Goal: Task Accomplishment & Management: Use online tool/utility

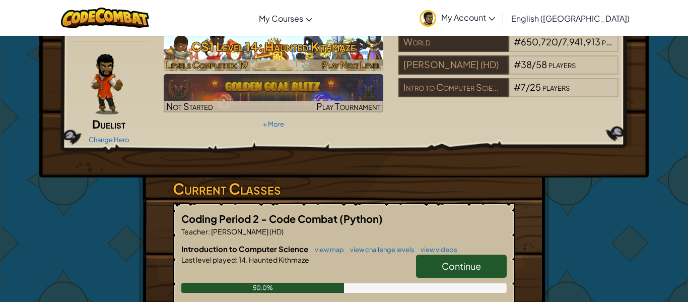
scroll to position [41, 0]
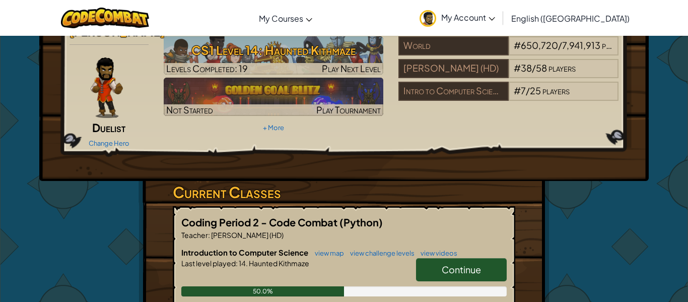
click at [420, 258] on link "Continue" at bounding box center [461, 269] width 91 height 23
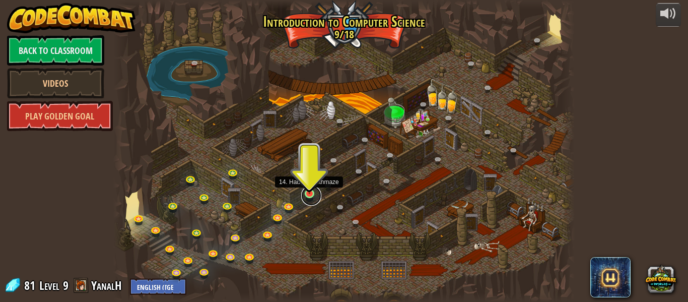
click at [304, 196] on link at bounding box center [311, 195] width 20 height 20
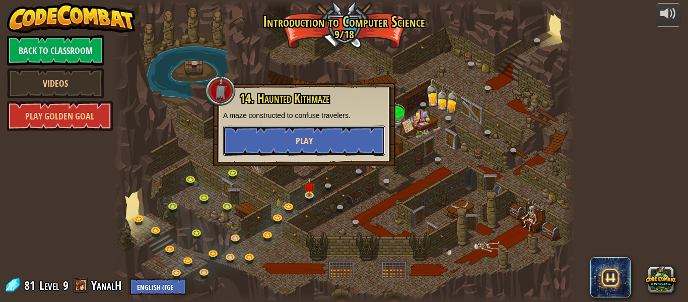
click at [278, 147] on button "Play" at bounding box center [304, 140] width 162 height 30
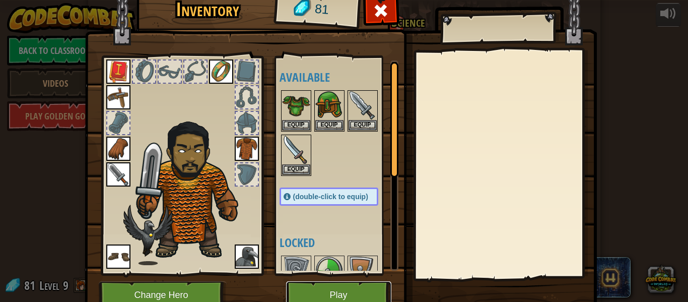
click at [353, 294] on button "Play" at bounding box center [338, 295] width 105 height 28
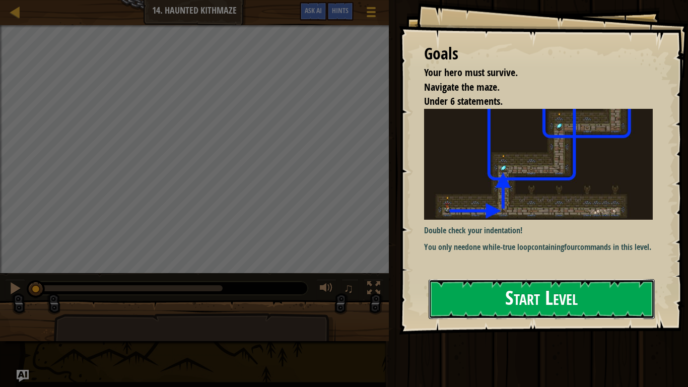
click at [467, 299] on button "Start Level" at bounding box center [542, 299] width 226 height 40
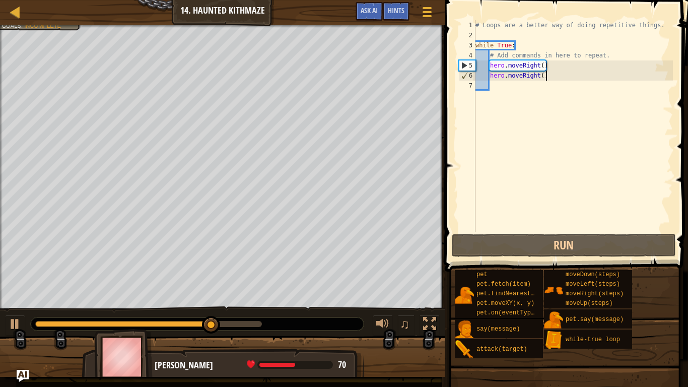
click at [569, 80] on div "# Loops are a better way of doing repetitive things. while True : # Add command…" at bounding box center [574, 136] width 200 height 232
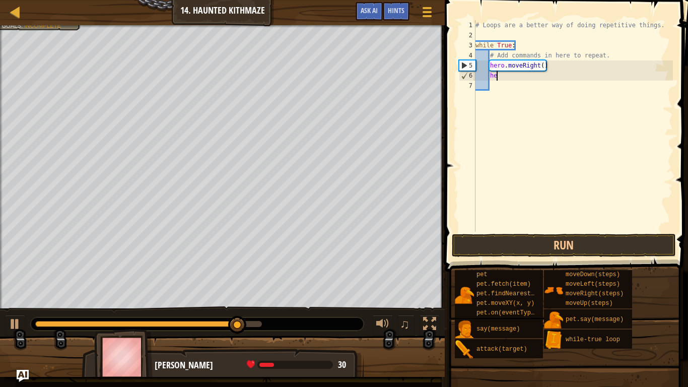
type textarea "h"
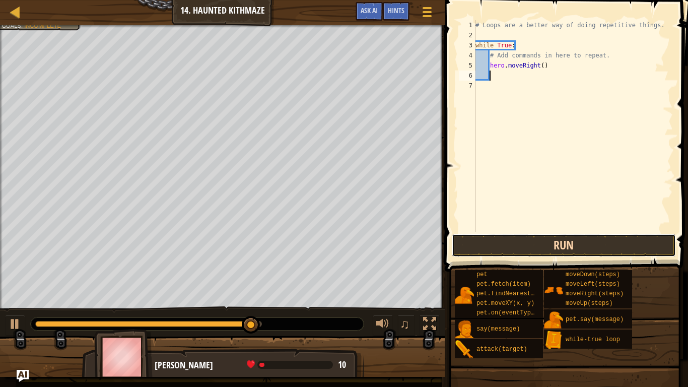
click at [506, 253] on button "Run" at bounding box center [564, 245] width 224 height 23
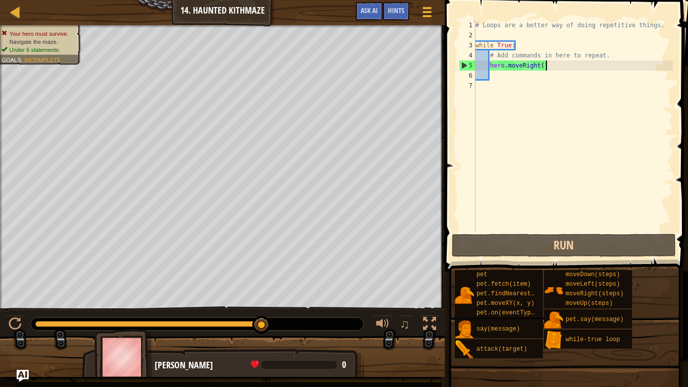
click at [561, 64] on div "# Loops are a better way of doing repetitive things. while True : # Add command…" at bounding box center [574, 136] width 200 height 232
type textarea "hero.moveRight()"
click at [515, 71] on div "# Loops are a better way of doing repetitive things. while True : # Add command…" at bounding box center [574, 136] width 200 height 232
click at [571, 71] on div "# Loops are a better way of doing repetitive things. while True : # Add command…" at bounding box center [574, 136] width 200 height 232
click at [565, 60] on div "# Loops are a better way of doing repetitive things. while True : # Add command…" at bounding box center [574, 136] width 200 height 232
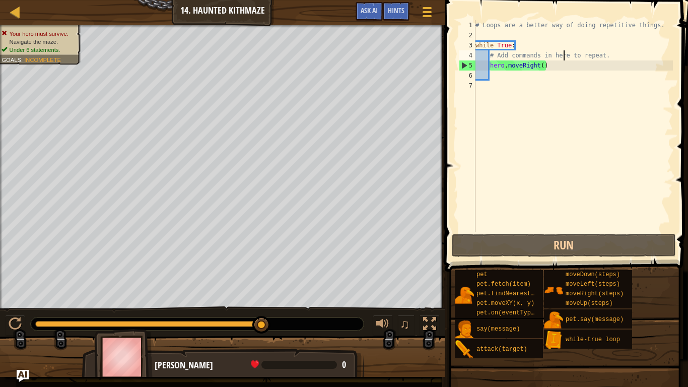
type textarea "# Add commands in here to repeat."
click at [540, 39] on div "# Loops are a better way of doing repetitive things. while True : # Add command…" at bounding box center [574, 136] width 200 height 232
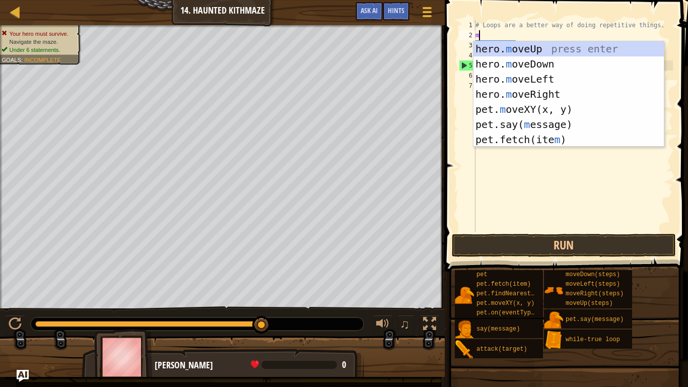
scroll to position [5, 0]
type textarea "mo"
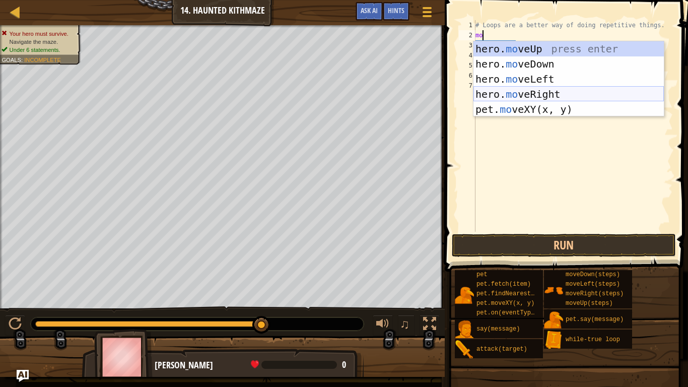
click at [513, 87] on div "hero. mo veUp press enter hero. mo veDown press enter hero. mo veLeft press ent…" at bounding box center [569, 94] width 191 height 106
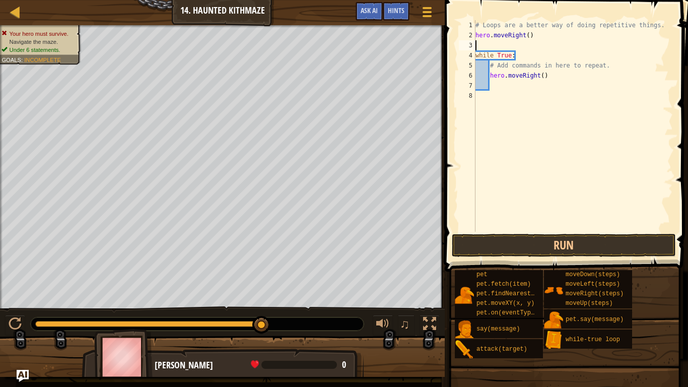
scroll to position [5, 0]
click at [553, 77] on div "# Loops are a better way of doing repetitive things. hero . moveRight ( ) while…" at bounding box center [574, 136] width 200 height 232
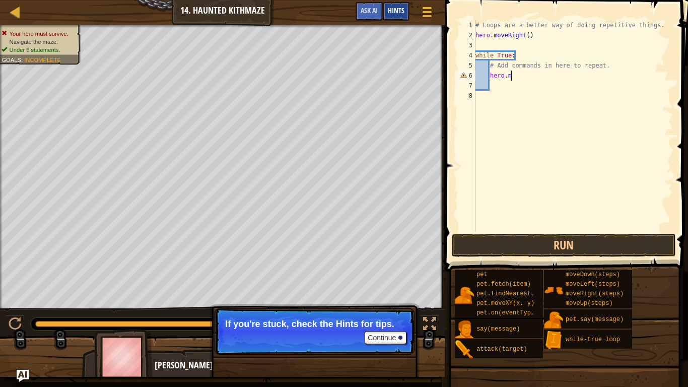
click at [402, 14] on span "Hints" at bounding box center [396, 11] width 17 height 10
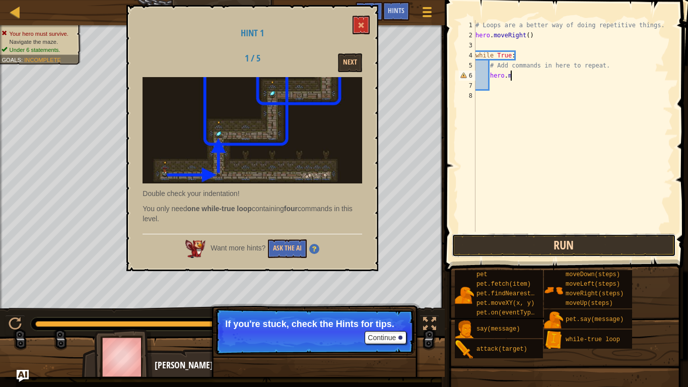
click at [546, 249] on button "Run" at bounding box center [564, 245] width 224 height 23
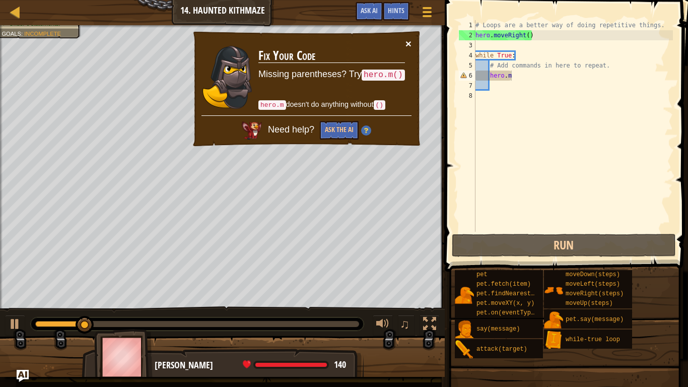
click at [410, 44] on button "×" at bounding box center [409, 43] width 6 height 11
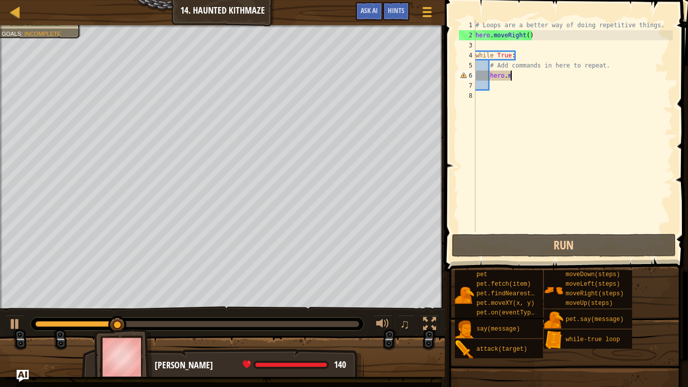
click at [528, 35] on div "# Loops are a better way of doing repetitive things. hero . moveRight ( ) while…" at bounding box center [574, 136] width 200 height 232
type textarea "hero.moveRight(2)"
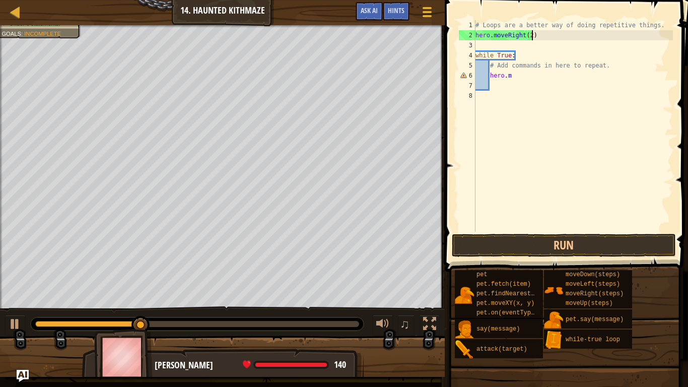
click at [520, 82] on div "# Loops are a better way of doing repetitive things. hero . moveRight ( 2 ) whi…" at bounding box center [574, 136] width 200 height 232
click at [509, 74] on div "# Loops are a better way of doing repetitive things. hero . moveRight ( 2 ) whi…" at bounding box center [574, 136] width 200 height 232
click at [514, 74] on div "# Loops are a better way of doing repetitive things. hero . moveRight ( 2 ) whi…" at bounding box center [574, 136] width 200 height 232
type textarea "[DOMAIN_NAME]"
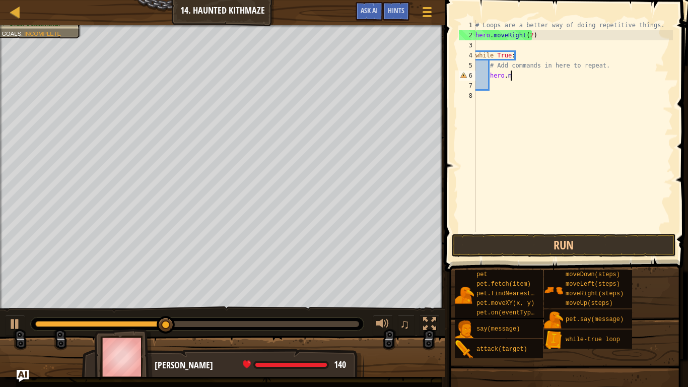
scroll to position [5, 5]
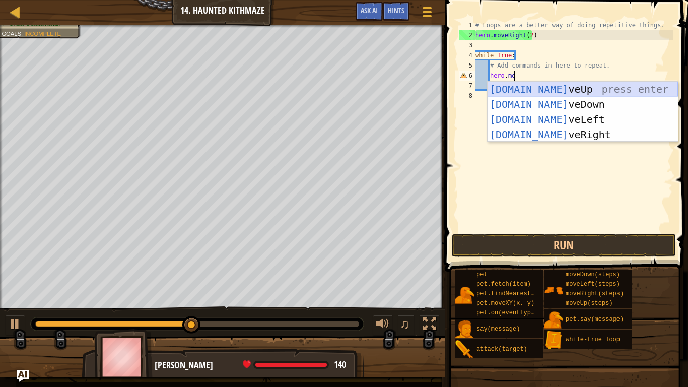
click at [530, 87] on div "[DOMAIN_NAME] veUp press enter [DOMAIN_NAME] veDown press enter [DOMAIN_NAME] v…" at bounding box center [583, 127] width 191 height 91
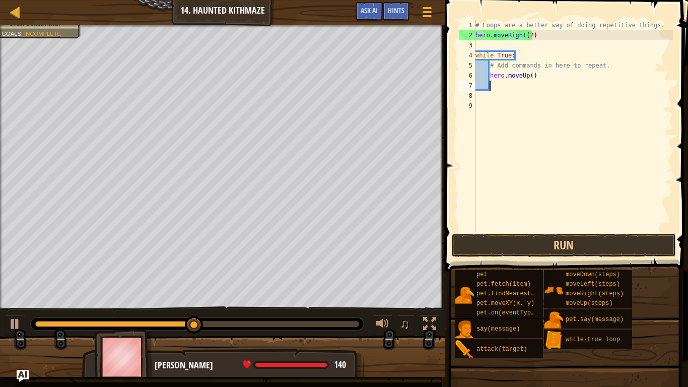
scroll to position [5, 2]
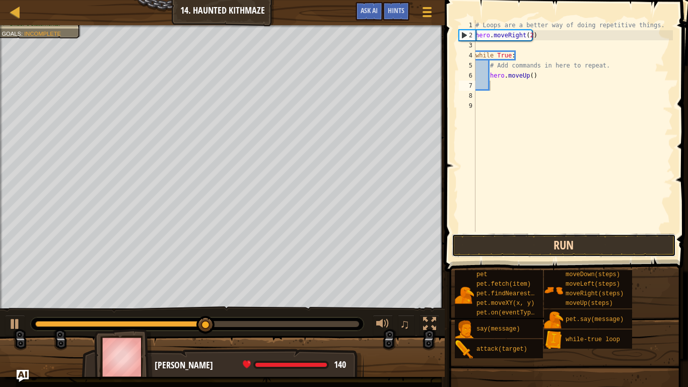
click at [530, 247] on button "Run" at bounding box center [564, 245] width 224 height 23
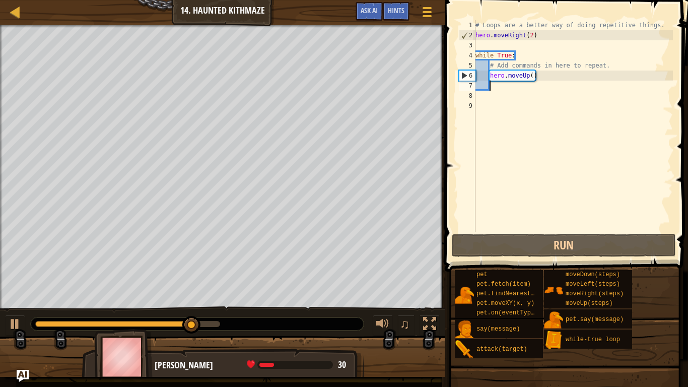
click at [529, 58] on div "# Loops are a better way of doing repetitive things. hero . moveRight ( 2 ) whi…" at bounding box center [574, 136] width 200 height 232
type textarea "while True:"
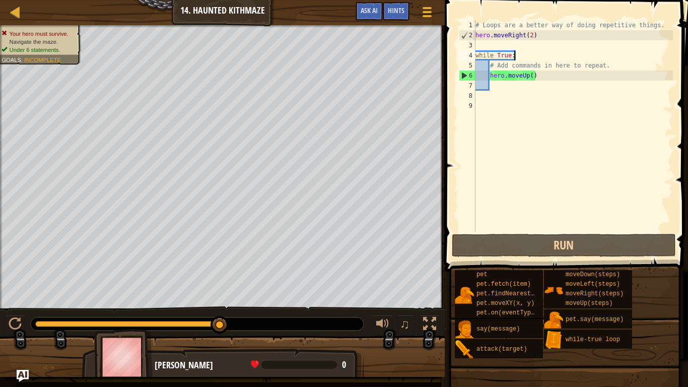
click at [512, 90] on div "# Loops are a better way of doing repetitive things. hero . moveRight ( 2 ) whi…" at bounding box center [574, 136] width 200 height 232
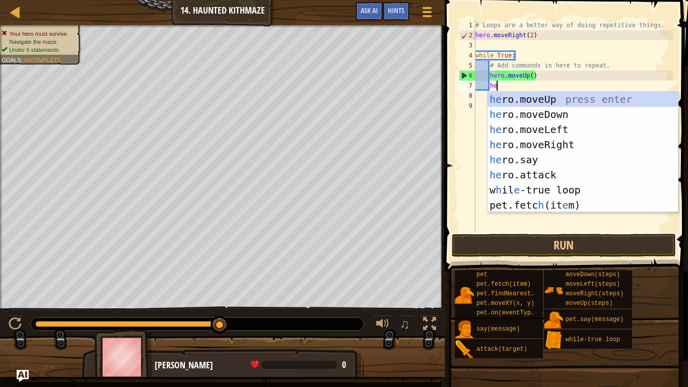
type textarea "her"
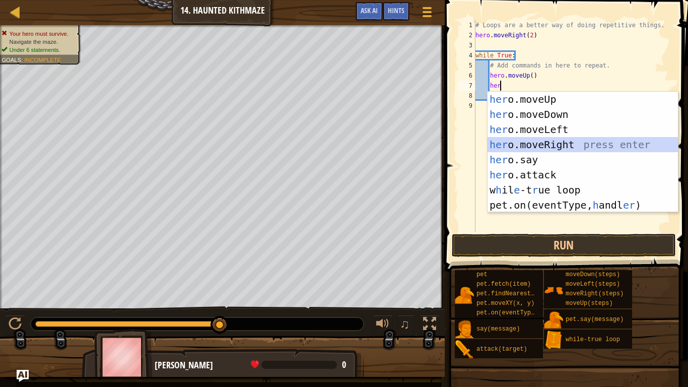
click at [524, 141] on div "her o.moveUp press enter her o.moveDown press enter her o.moveLeft press enter …" at bounding box center [583, 167] width 191 height 151
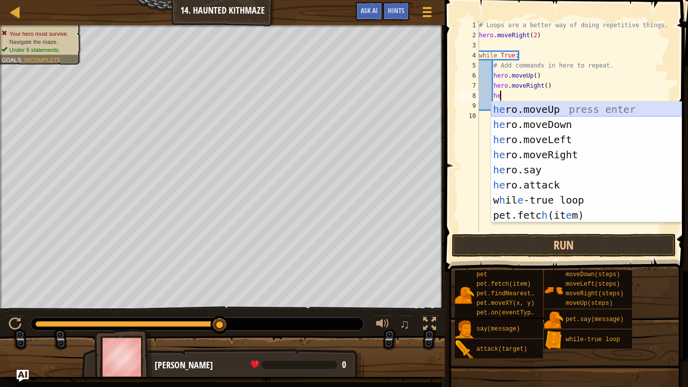
type textarea "h"
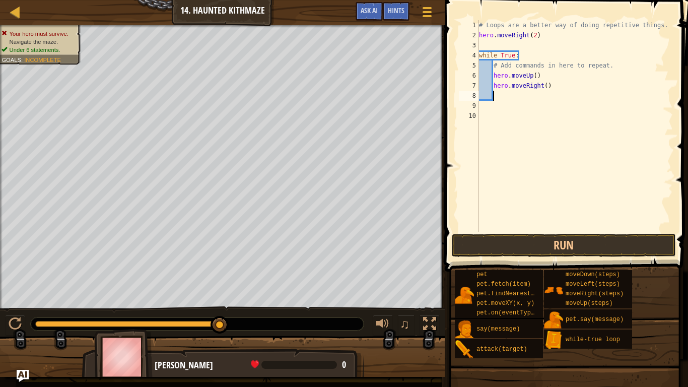
scroll to position [5, 2]
click at [507, 249] on button "Run" at bounding box center [564, 245] width 224 height 23
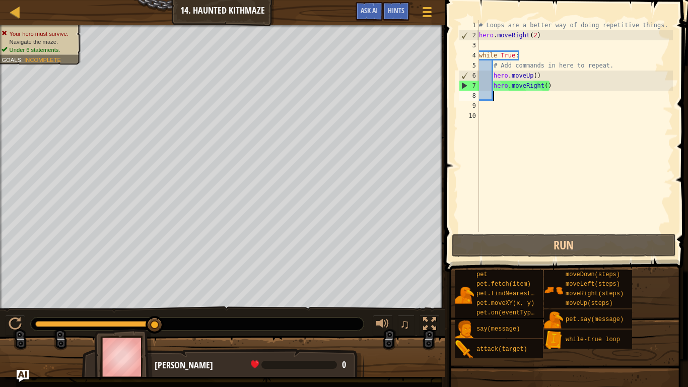
click at [547, 75] on div "# Loops are a better way of doing repetitive things. hero . moveRight ( 2 ) whi…" at bounding box center [575, 136] width 196 height 232
click at [535, 75] on div "# Loops are a better way of doing repetitive things. hero . moveRight ( 2 ) whi…" at bounding box center [575, 136] width 196 height 232
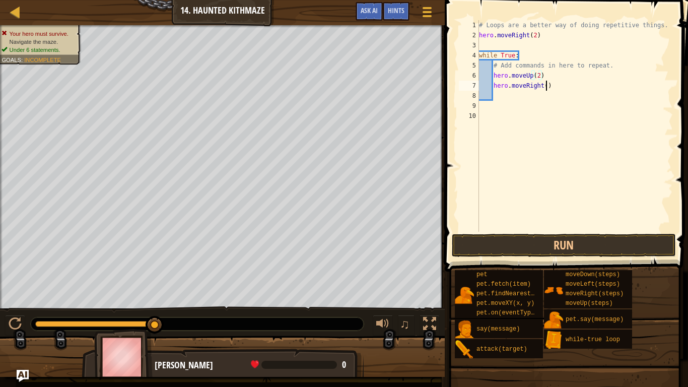
click at [546, 84] on div "# Loops are a better way of doing repetitive things. hero . moveRight ( 2 ) whi…" at bounding box center [575, 136] width 196 height 232
click at [523, 238] on button "Run" at bounding box center [564, 245] width 224 height 23
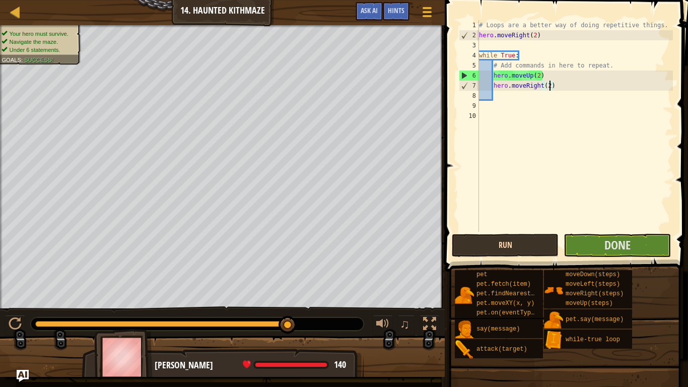
type textarea "hero.moveRight(2 )"
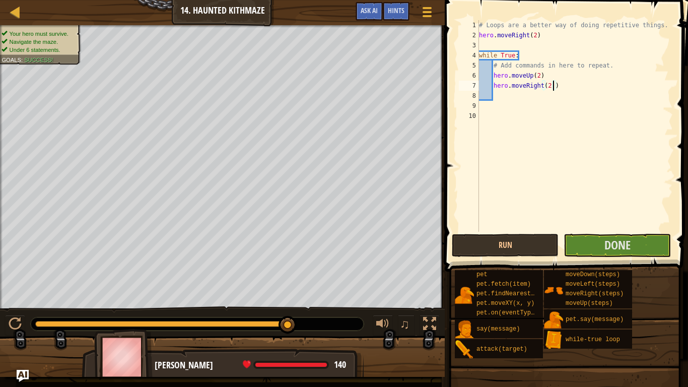
click at [500, 99] on div "# Loops are a better way of doing repetitive things. hero . moveRight ( 2 ) whi…" at bounding box center [575, 136] width 196 height 232
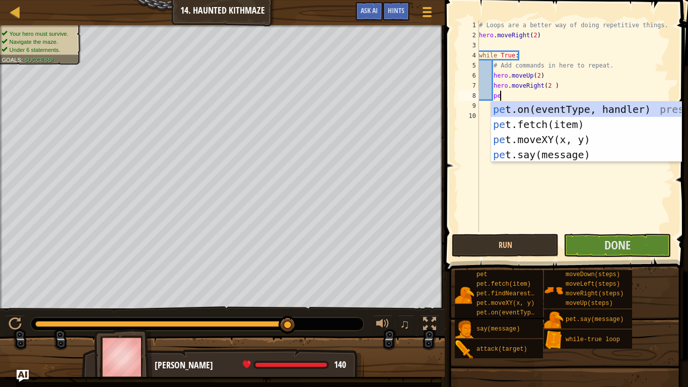
scroll to position [5, 3]
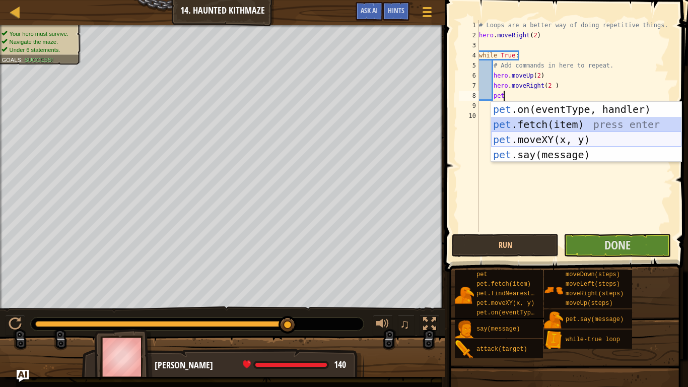
drag, startPoint x: 515, startPoint y: 124, endPoint x: 509, endPoint y: 137, distance: 14.0
click at [509, 137] on div "pet .on(eventType, handler) press enter pet .fetch(item) press enter pet .moveX…" at bounding box center [586, 147] width 191 height 91
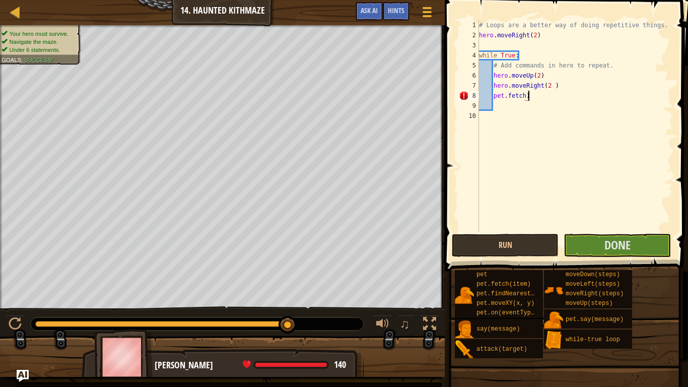
click at [531, 97] on div "# Loops are a better way of doing repetitive things. hero . moveRight ( 2 ) whi…" at bounding box center [575, 136] width 196 height 232
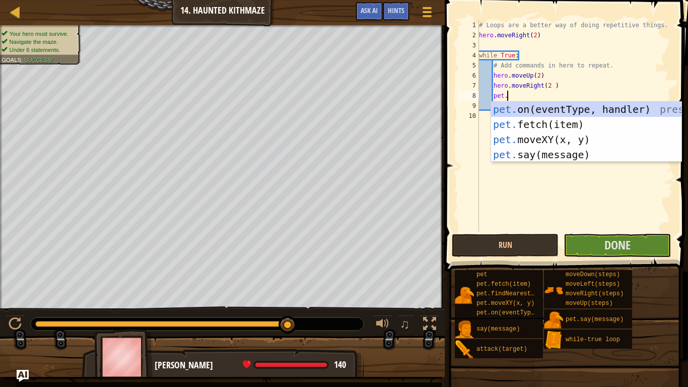
scroll to position [5, 4]
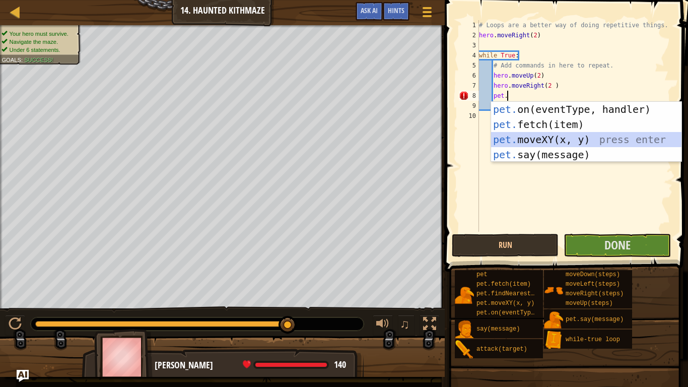
click at [544, 139] on div "pet. on(eventType, handler) press enter pet. fetch(item) press enter pet. moveX…" at bounding box center [586, 147] width 191 height 91
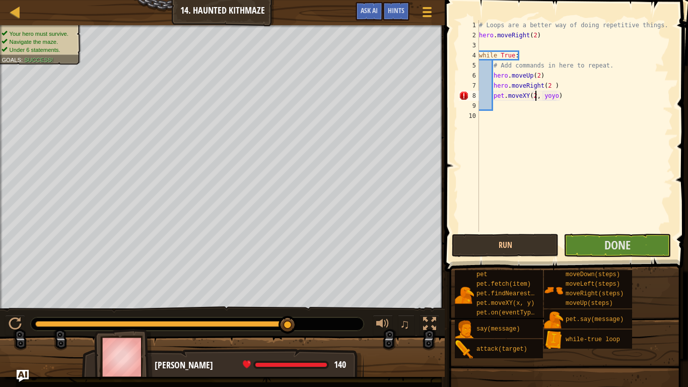
scroll to position [5, 9]
click at [562, 98] on div "# Loops are a better way of doing repetitive things. hero . moveRight ( 2 ) whi…" at bounding box center [575, 136] width 196 height 232
click at [510, 245] on button "Run" at bounding box center [505, 245] width 107 height 23
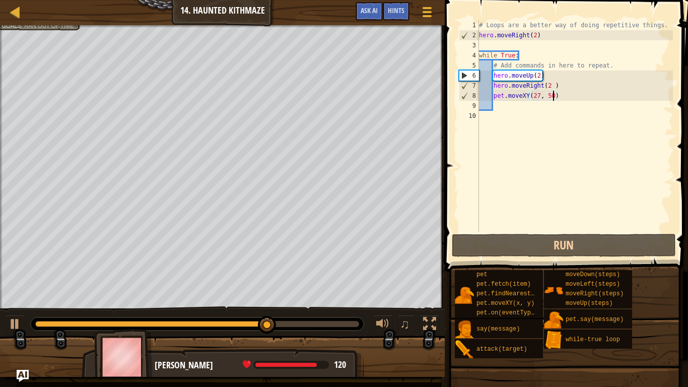
click at [574, 96] on div "# Loops are a better way of doing repetitive things. hero . moveRight ( 2 ) whi…" at bounding box center [575, 136] width 196 height 232
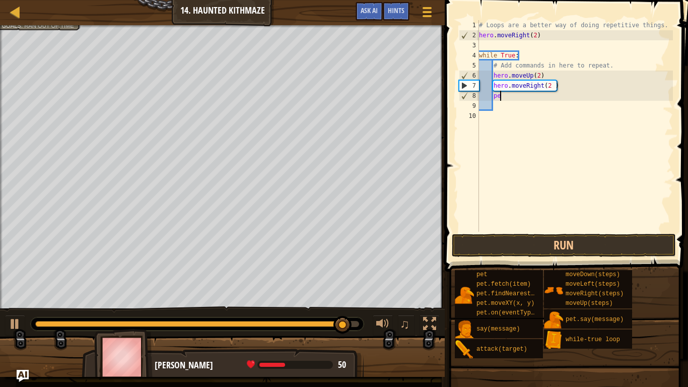
type textarea "p"
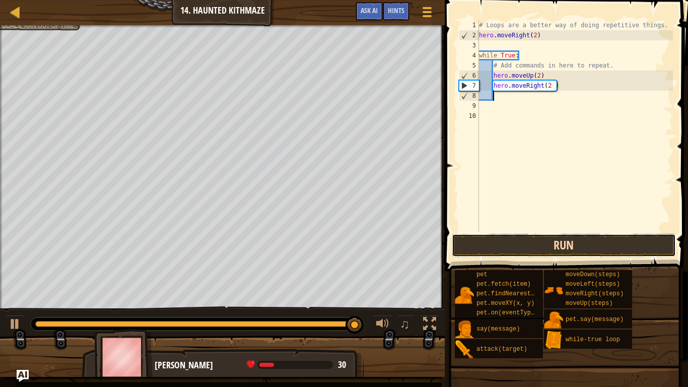
click at [523, 244] on button "Run" at bounding box center [564, 245] width 224 height 23
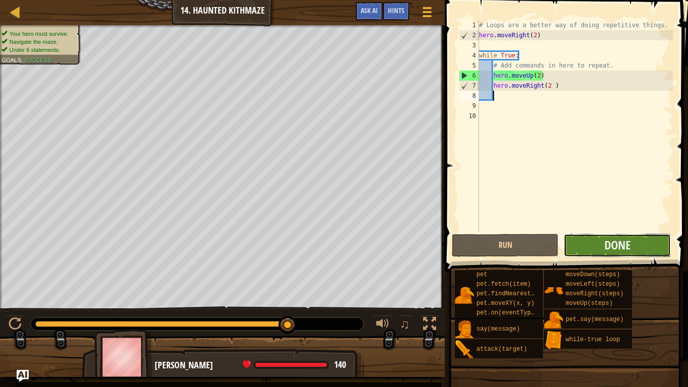
click at [640, 246] on button "Done" at bounding box center [617, 245] width 107 height 23
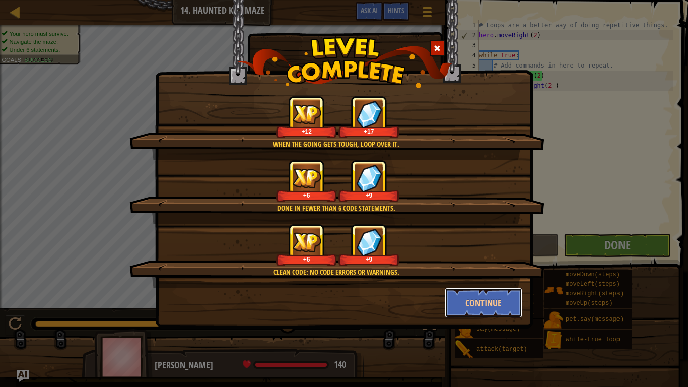
click at [475, 301] on button "Continue" at bounding box center [484, 303] width 78 height 30
click at [485, 300] on div "When the going gets tough, loop over it. +12 +17 Done in fewer than 6 code stat…" at bounding box center [344, 193] width 688 height 387
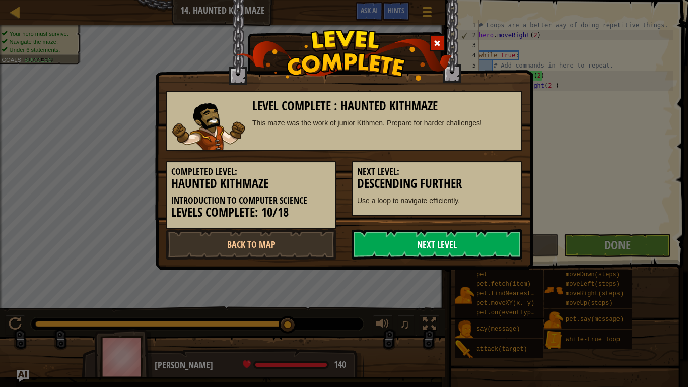
click at [495, 242] on link "Next Level" at bounding box center [437, 244] width 171 height 30
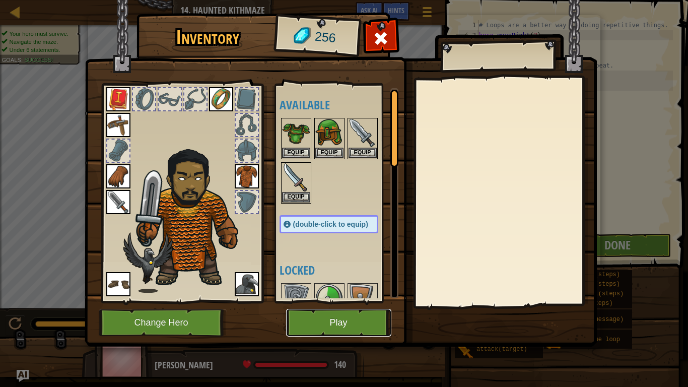
click at [335, 301] on button "Play" at bounding box center [338, 323] width 105 height 28
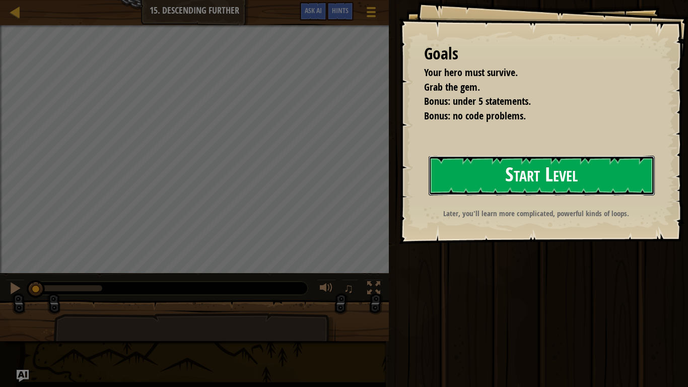
click at [495, 171] on button "Start Level" at bounding box center [542, 176] width 226 height 40
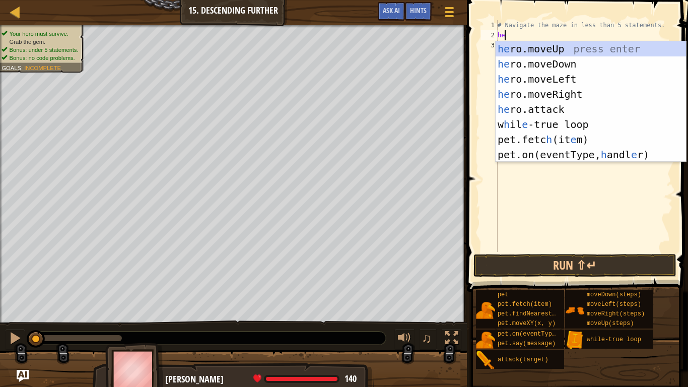
scroll to position [5, 1]
type textarea "her"
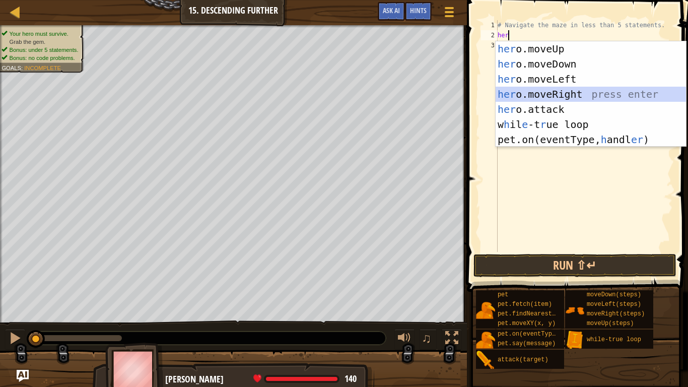
click at [548, 92] on div "her o.moveUp press enter her o.moveDown press enter her o.moveLeft press enter …" at bounding box center [591, 109] width 191 height 136
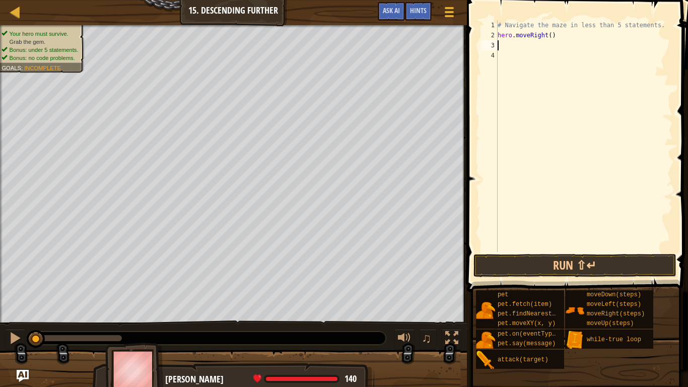
click at [548, 34] on div "# Navigate the maze in less than 5 statements. hero . moveRight ( )" at bounding box center [584, 146] width 177 height 252
click at [552, 36] on div "# Navigate the maze in less than 5 statements. hero . moveRight ( )" at bounding box center [584, 146] width 177 height 252
click at [580, 31] on div "# Navigate the maze in less than 5 statements. hero . moveRight ( 2 )" at bounding box center [584, 146] width 177 height 252
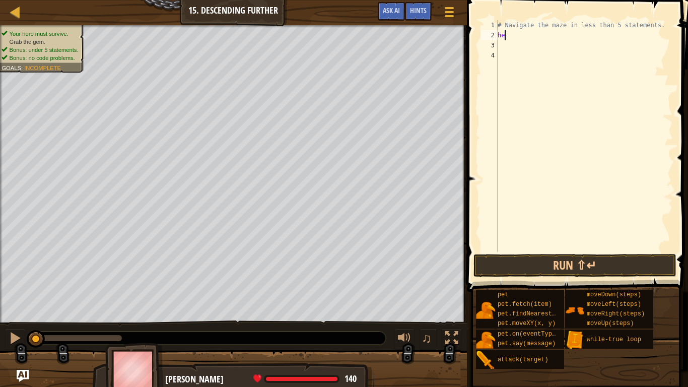
type textarea "h"
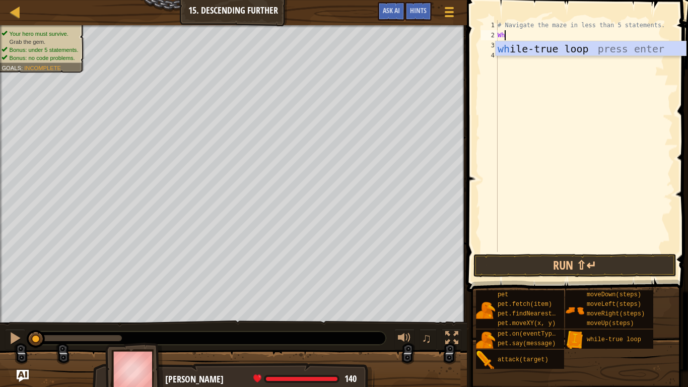
type textarea "Whi"
click at [572, 49] on div "whi le-true loop press enter" at bounding box center [591, 63] width 191 height 45
